Goal: Transaction & Acquisition: Purchase product/service

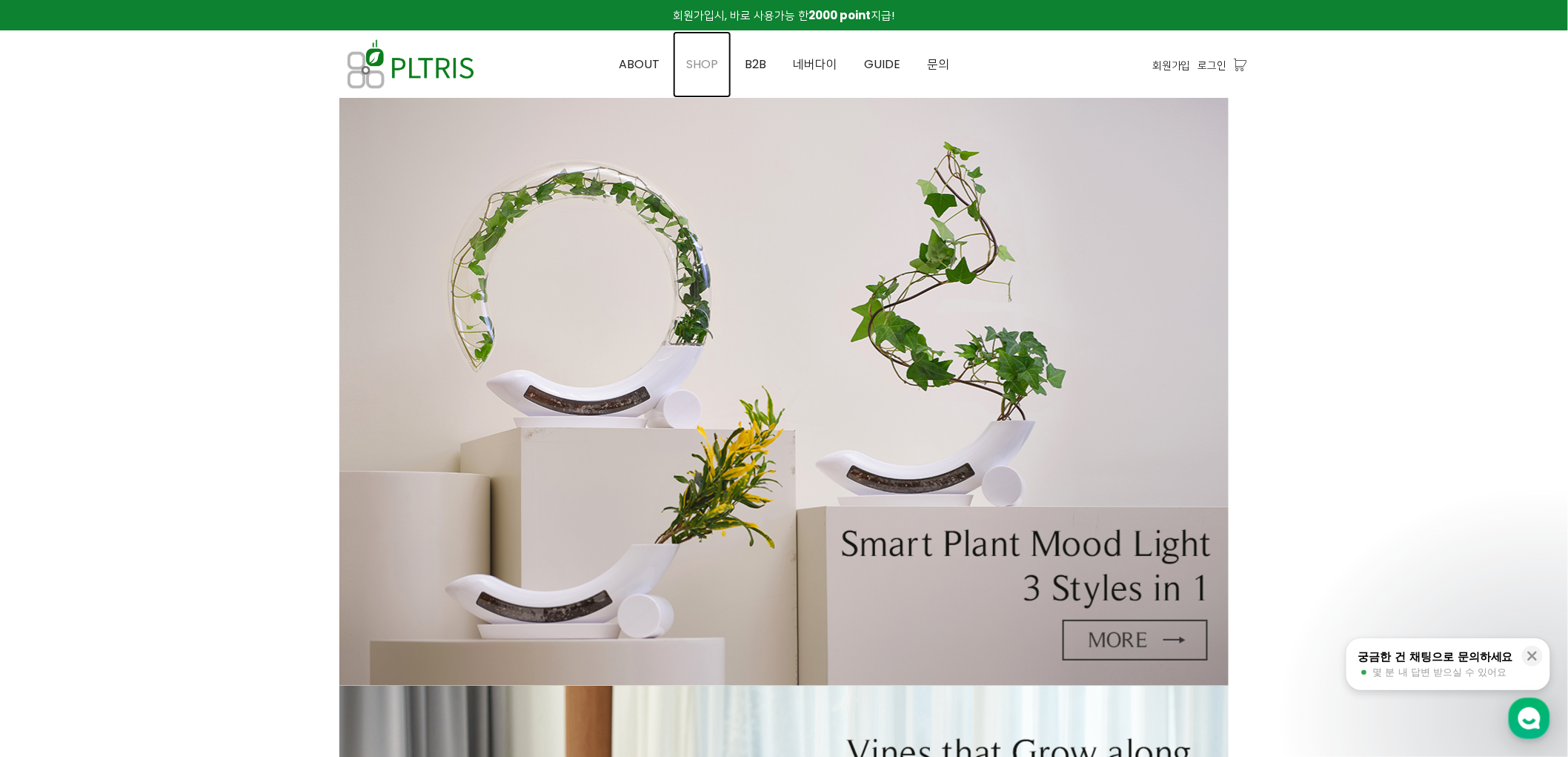
click at [702, 60] on span "SHOP" at bounding box center [702, 64] width 32 height 17
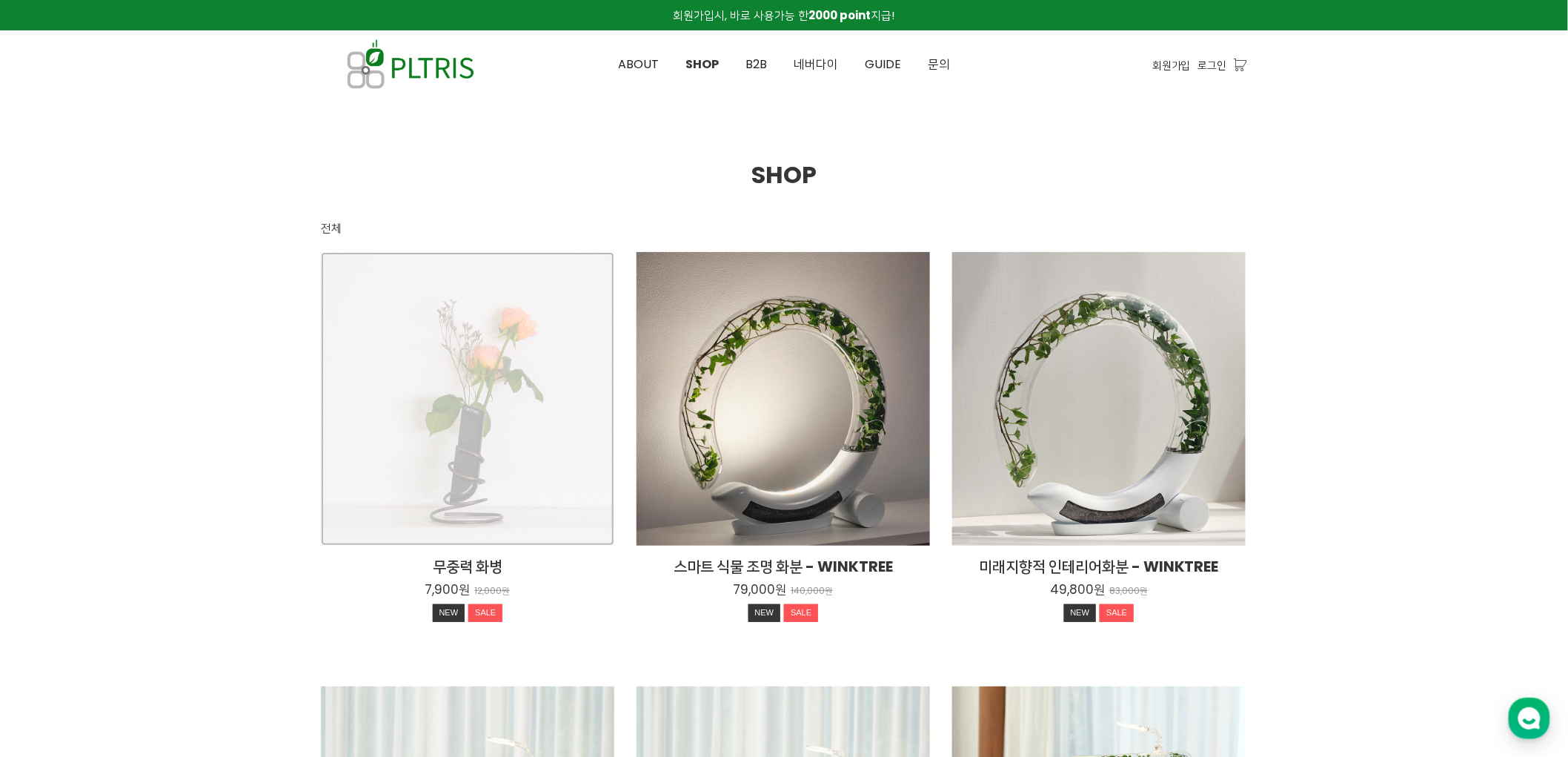
click at [497, 357] on div "무중력 화병 7,900원 12,000원 NEW SALE" at bounding box center [468, 399] width 294 height 294
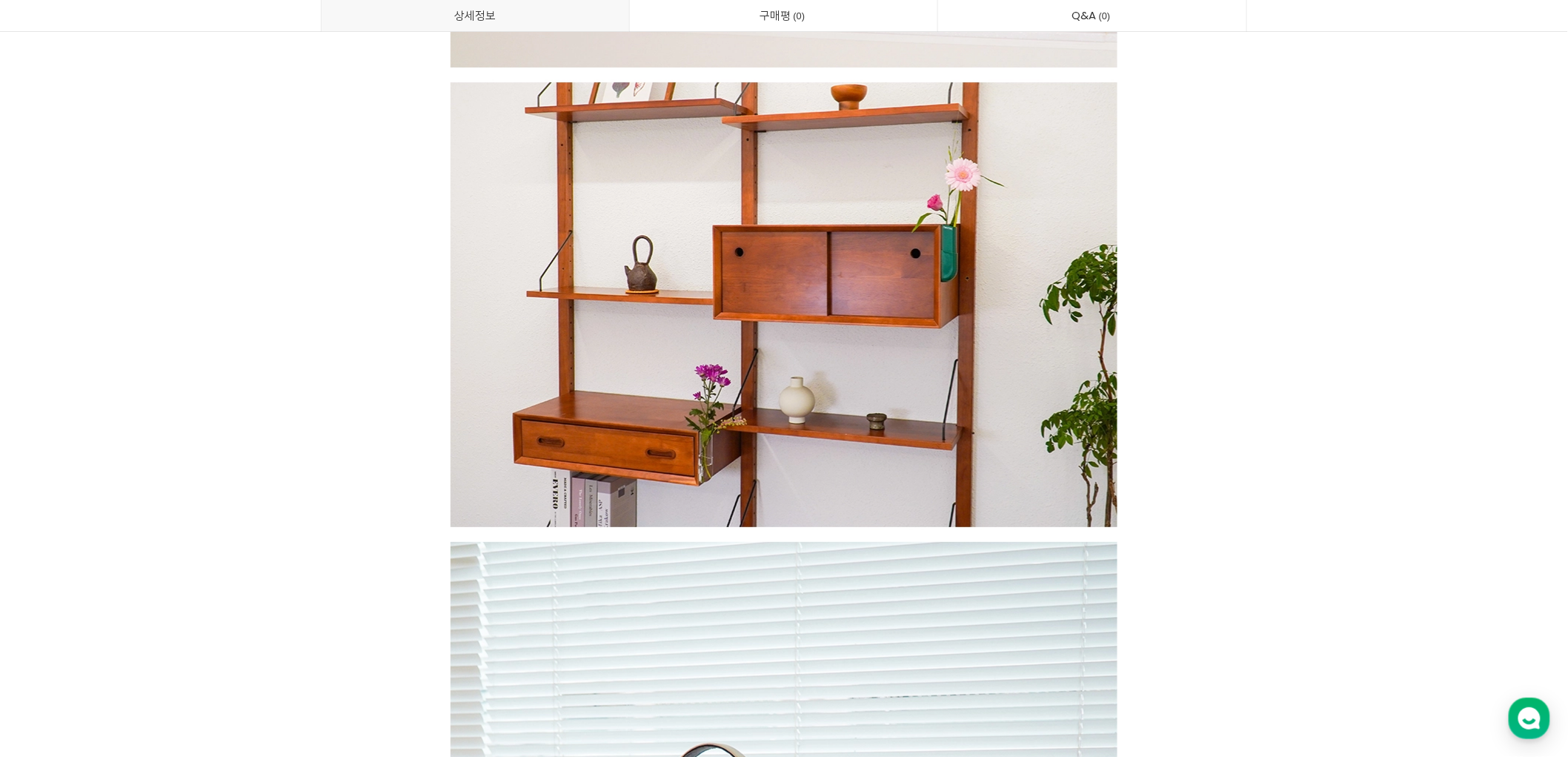
scroll to position [7003, 0]
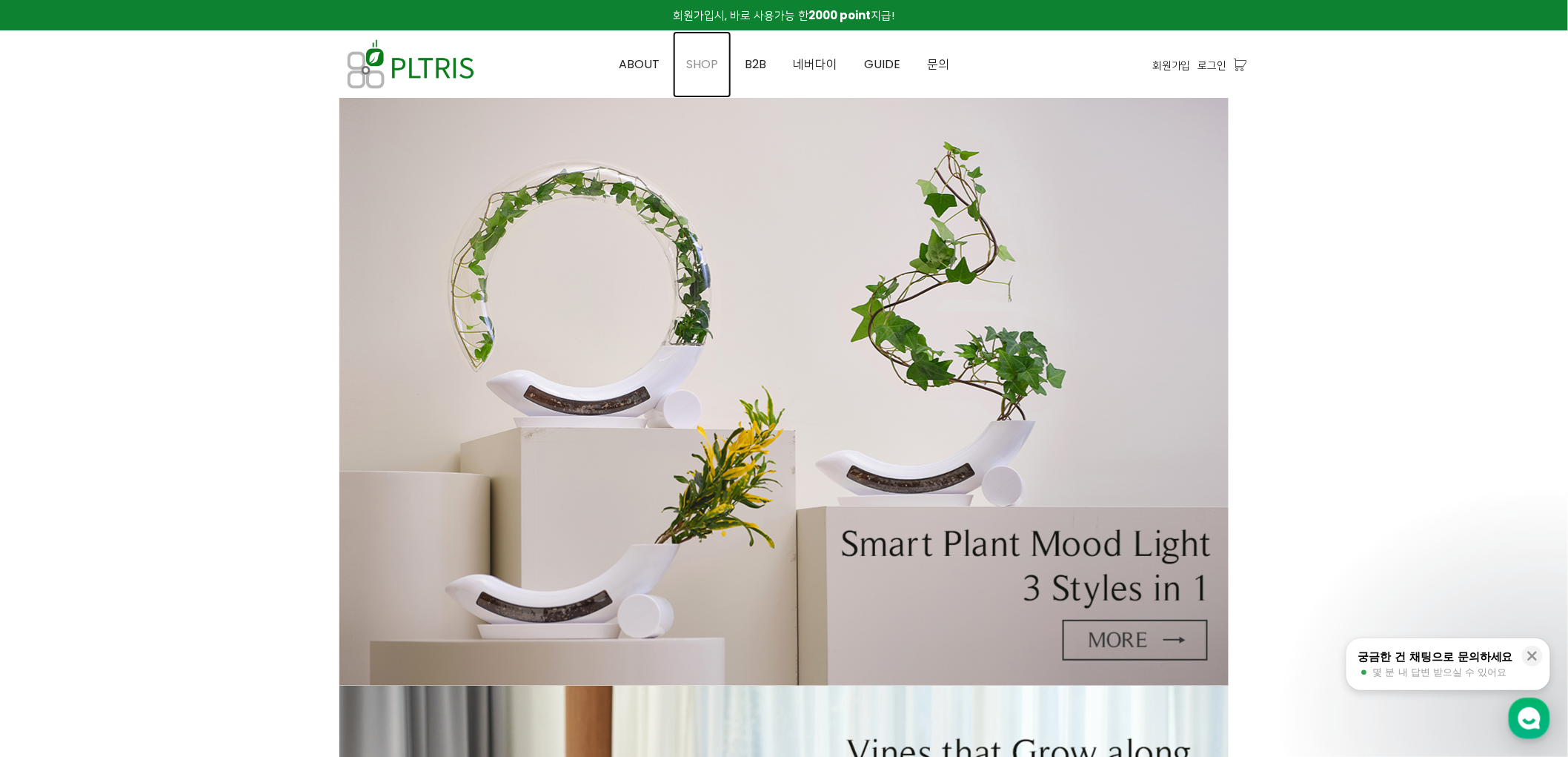
click at [705, 60] on span "SHOP" at bounding box center [702, 64] width 32 height 17
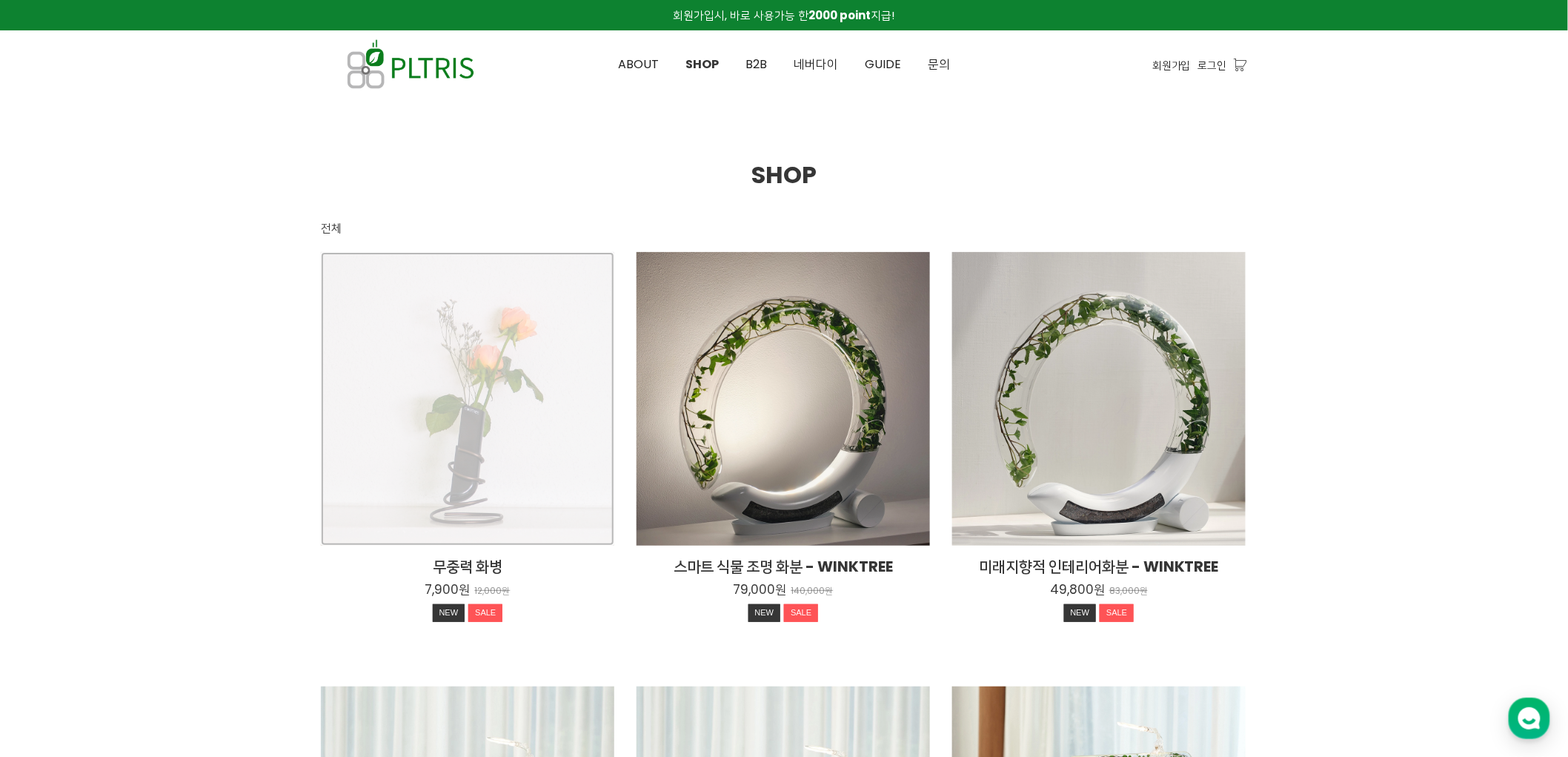
click at [475, 361] on div "무중력 화병 7,900원 12,000원 NEW SALE" at bounding box center [468, 399] width 294 height 294
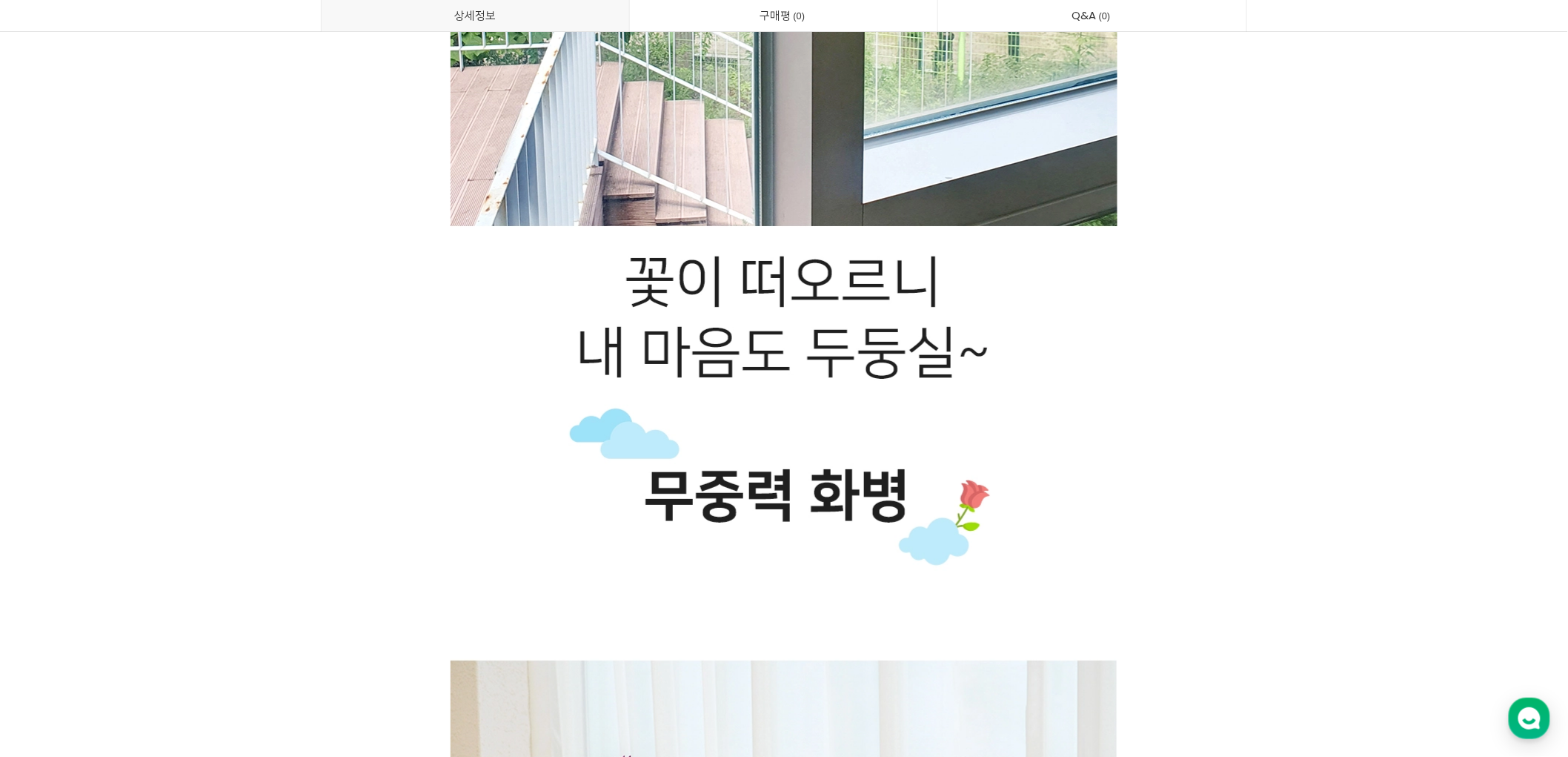
scroll to position [2225, 0]
